Goal: Contribute content: Contribute content

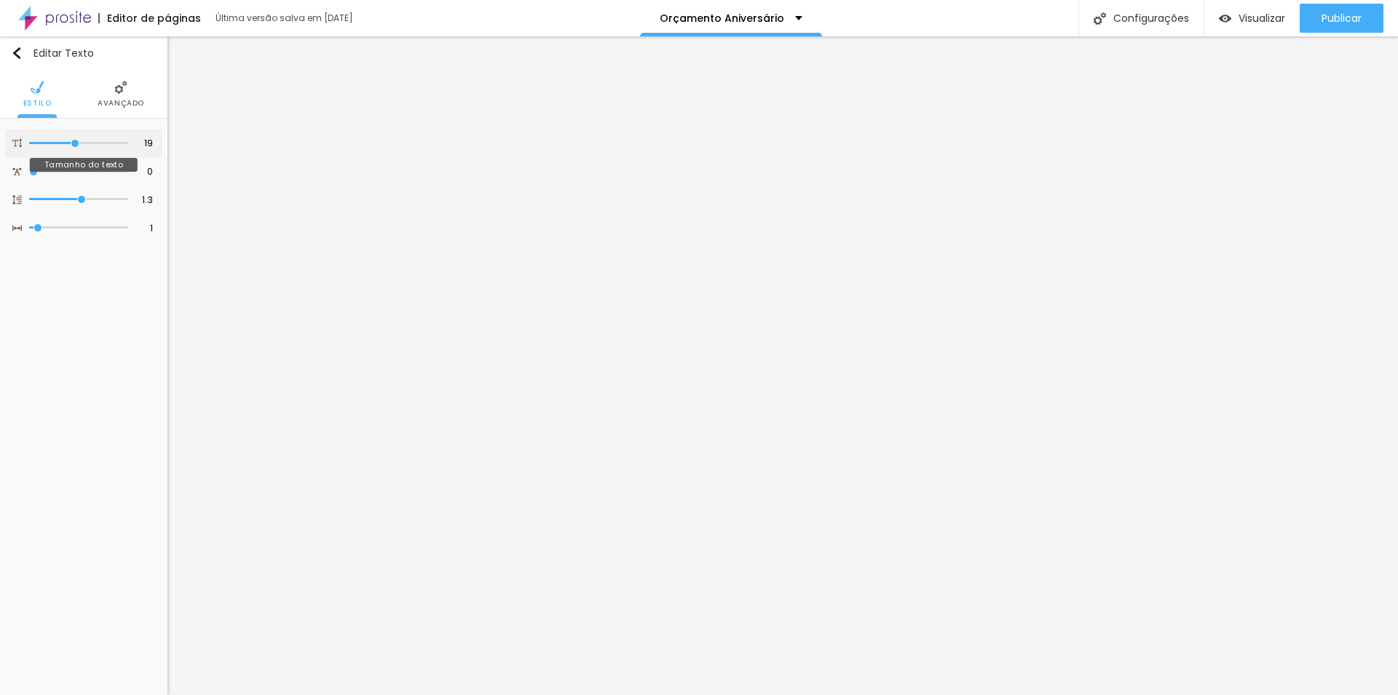
type input "20"
type input "21"
type input "20"
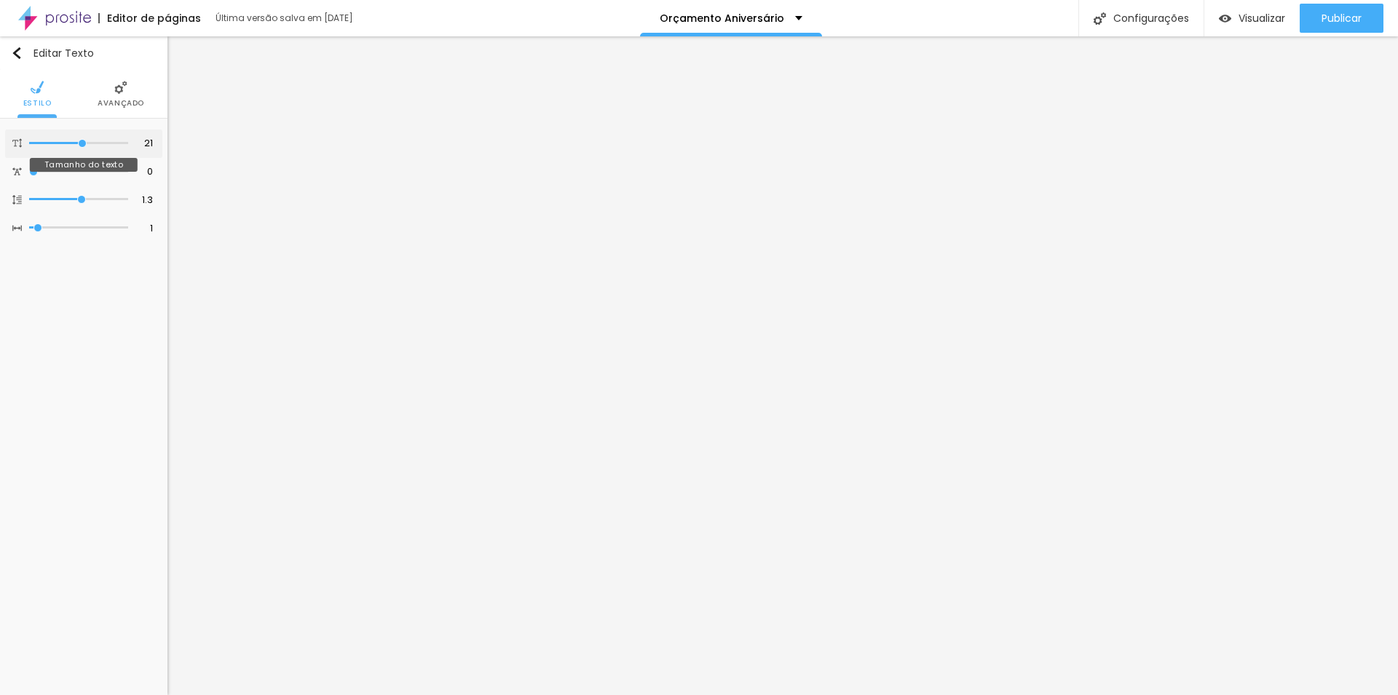
type input "20"
type input "19"
click at [74, 146] on input "range" at bounding box center [78, 143] width 99 height 7
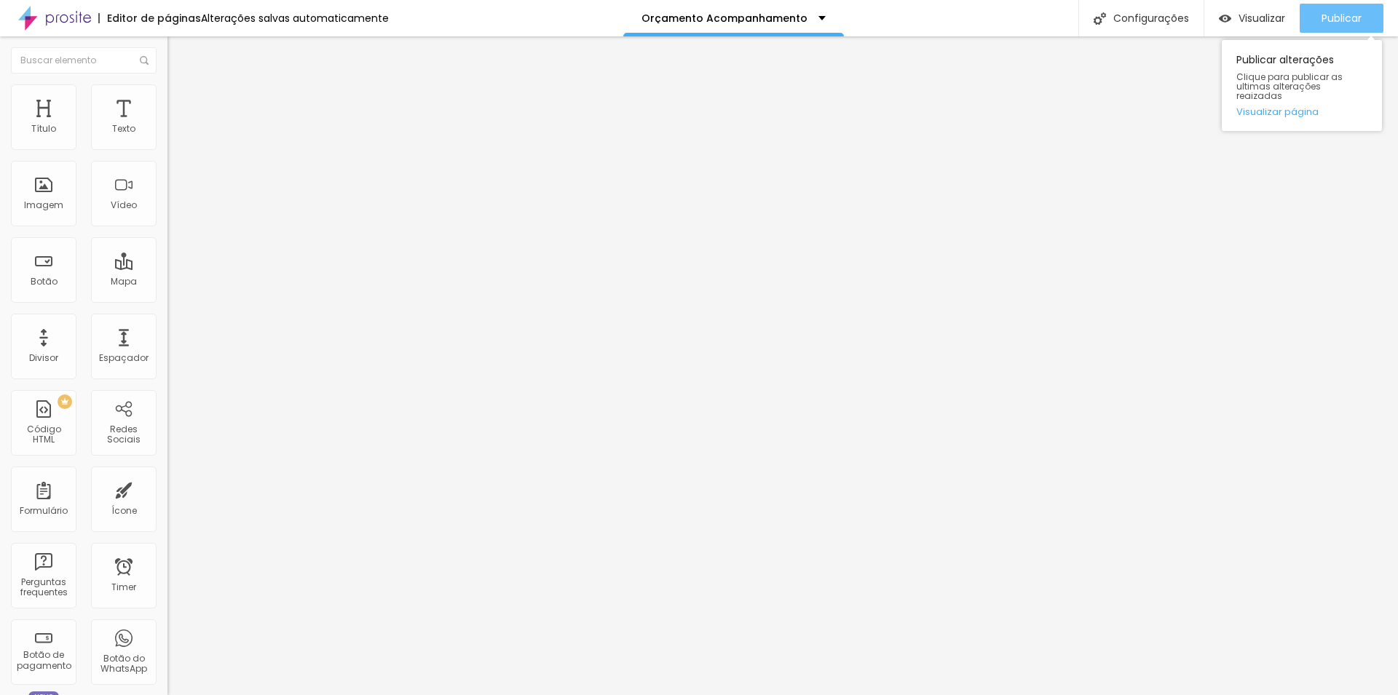
click at [1335, 17] on span "Publicar" at bounding box center [1341, 18] width 40 height 12
click at [1306, 107] on link "Visualizar página" at bounding box center [1301, 111] width 131 height 9
